Goal: Task Accomplishment & Management: Use online tool/utility

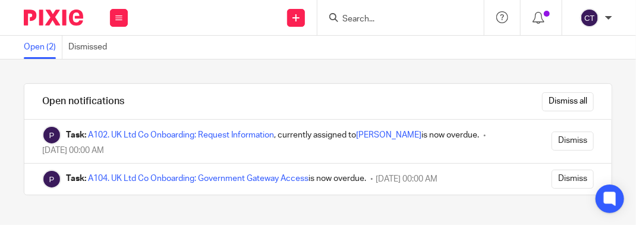
click at [397, 15] on input "Search" at bounding box center [394, 19] width 107 height 11
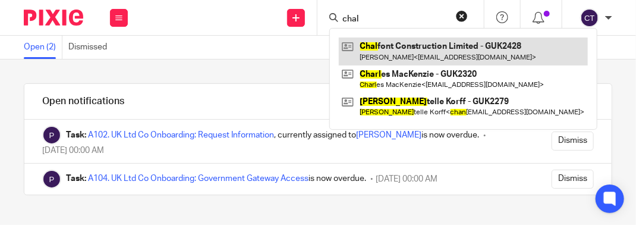
type input "chal"
click at [378, 45] on link at bounding box center [463, 50] width 249 height 27
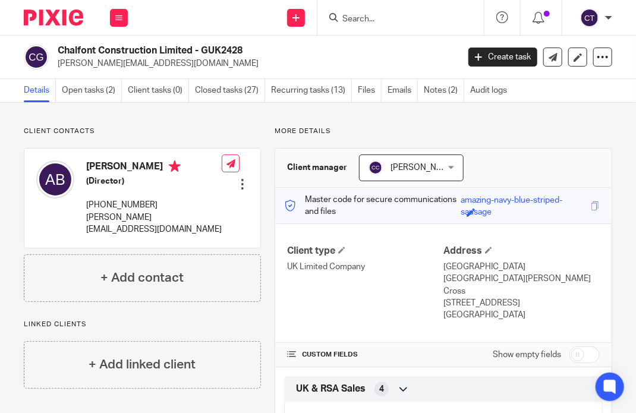
click at [359, 92] on link "Files" at bounding box center [370, 90] width 24 height 23
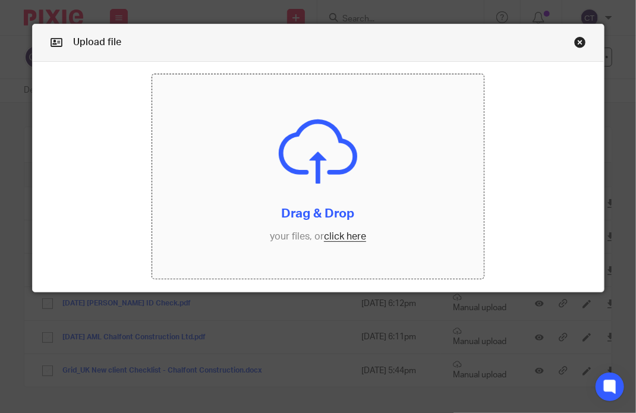
click at [309, 202] on input "file" at bounding box center [318, 176] width 332 height 205
